Goal: Entertainment & Leisure: Browse casually

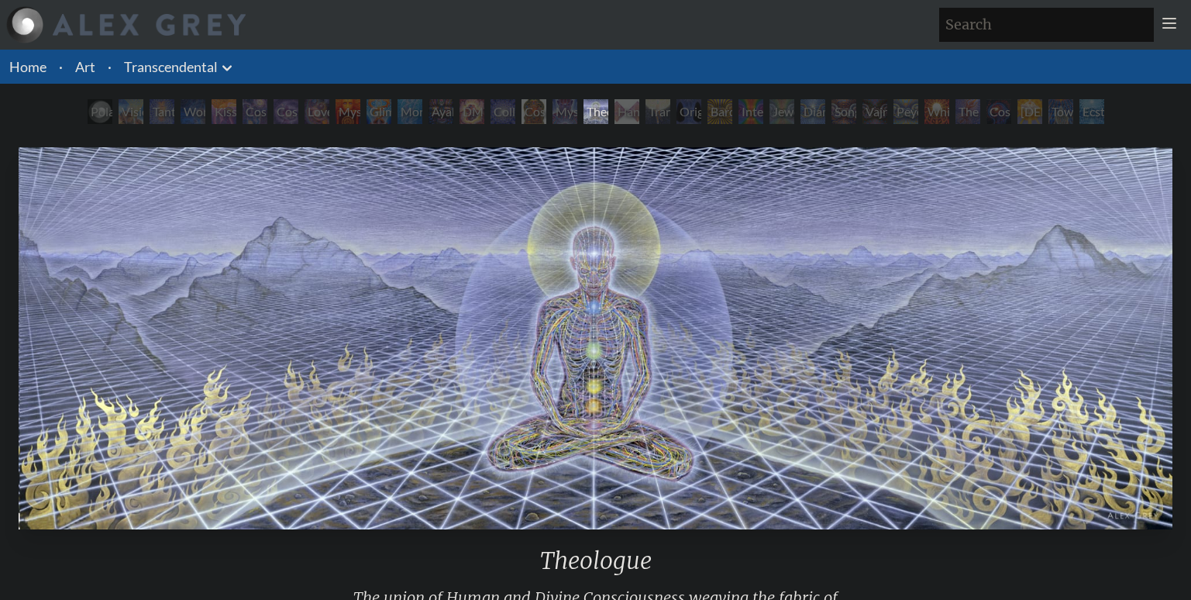
click at [608, 107] on div "Theologue" at bounding box center [596, 111] width 25 height 25
click at [608, 110] on div "Theologue" at bounding box center [596, 111] width 25 height 25
click at [639, 112] on div "Hands that See" at bounding box center [627, 111] width 25 height 25
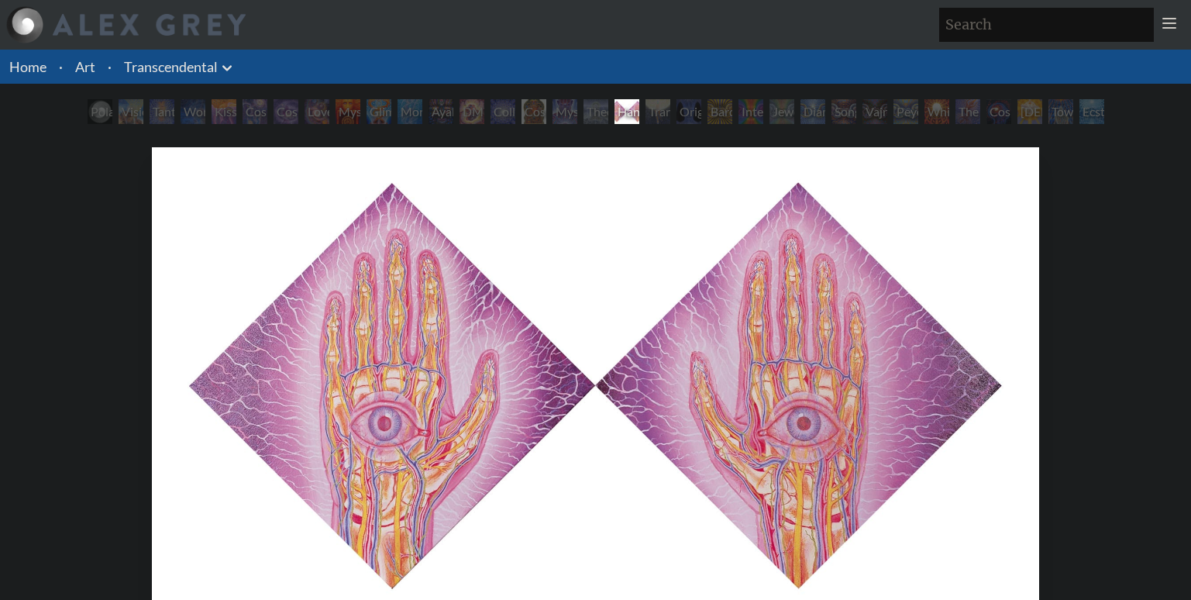
click at [571, 108] on div "Mystic Eye" at bounding box center [565, 111] width 25 height 25
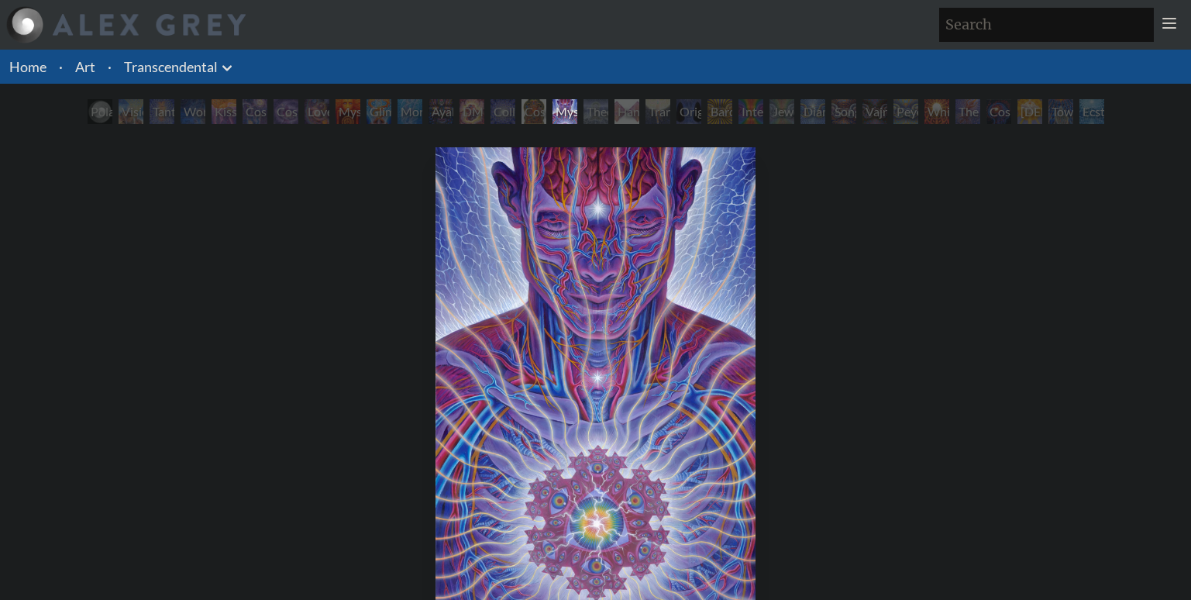
click at [522, 109] on div "Cosmic [DEMOGRAPHIC_DATA]" at bounding box center [534, 111] width 25 height 25
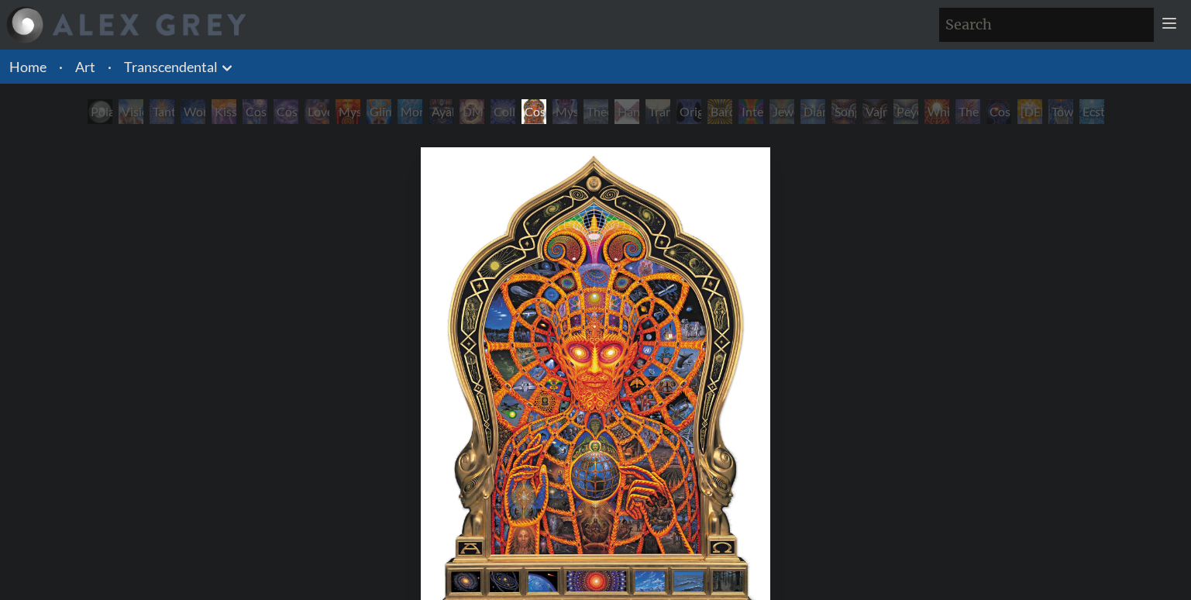
click at [480, 109] on div "DMT - The Spirit Molecule" at bounding box center [472, 111] width 25 height 25
